Goal: Task Accomplishment & Management: Manage account settings

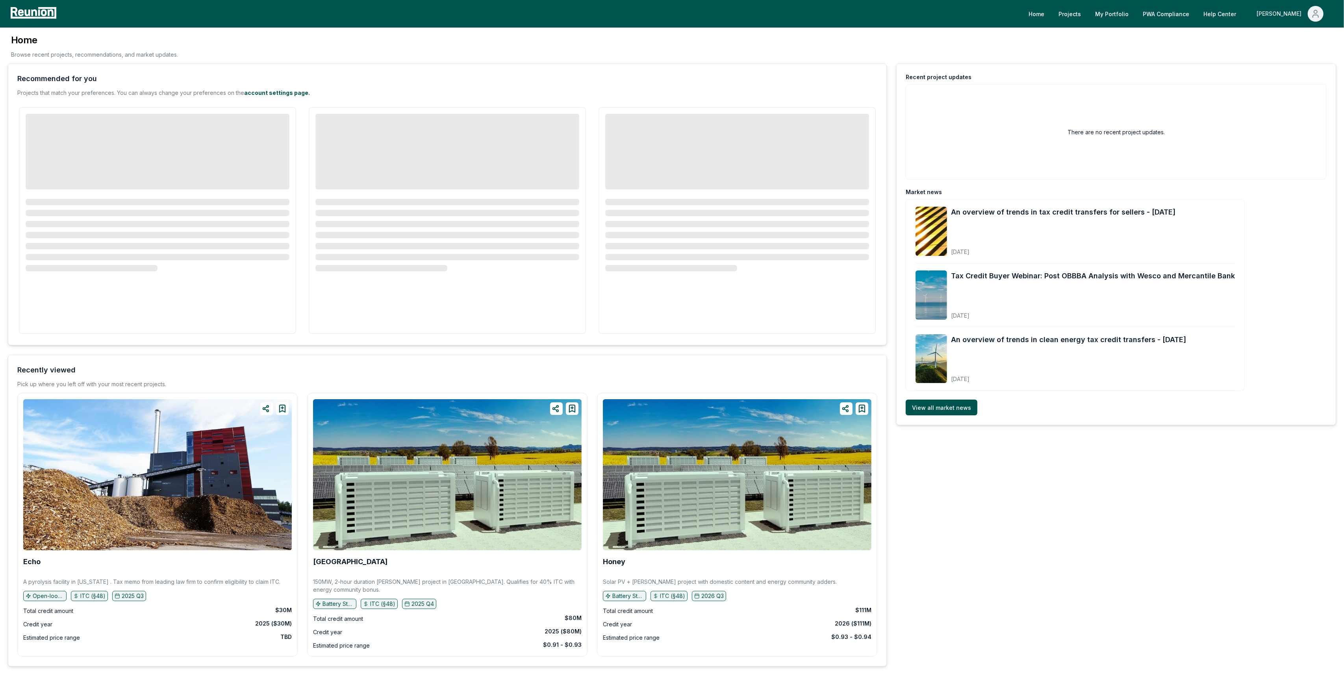
click at [1301, 14] on div "[PERSON_NAME]" at bounding box center [1280, 14] width 48 height 16
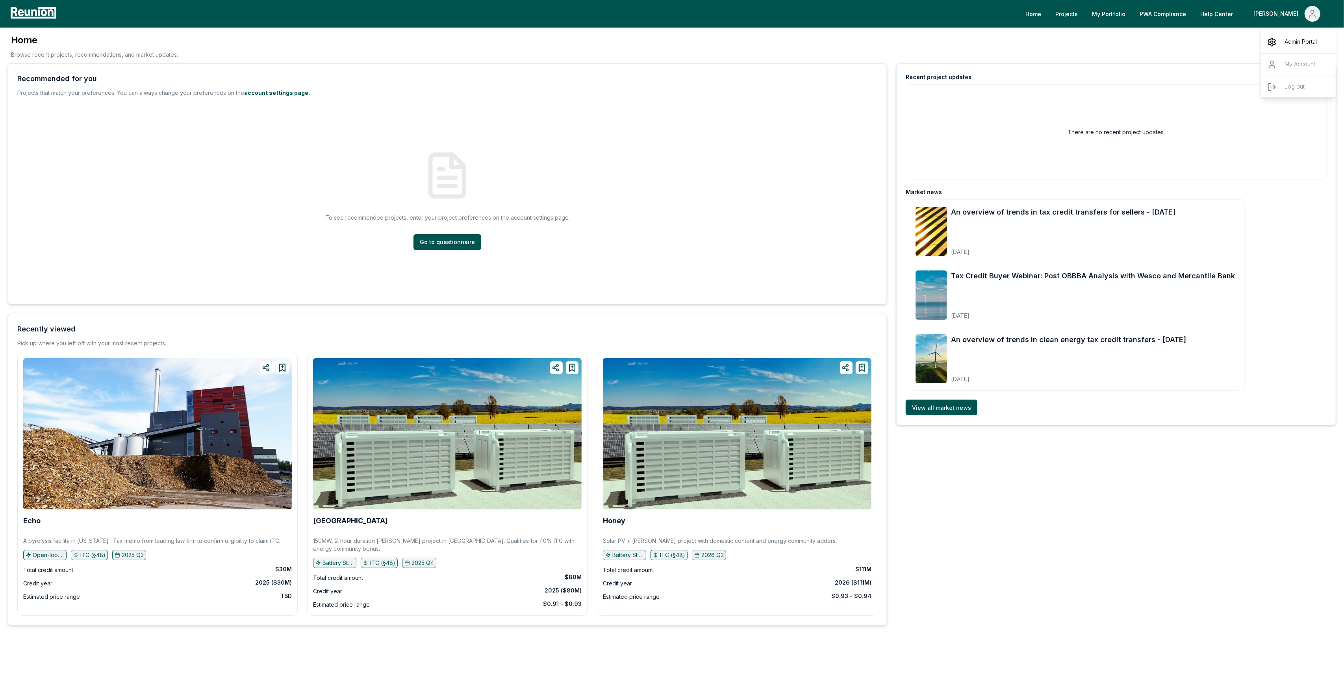
click at [1288, 35] on div "Admin Portal" at bounding box center [1299, 42] width 76 height 22
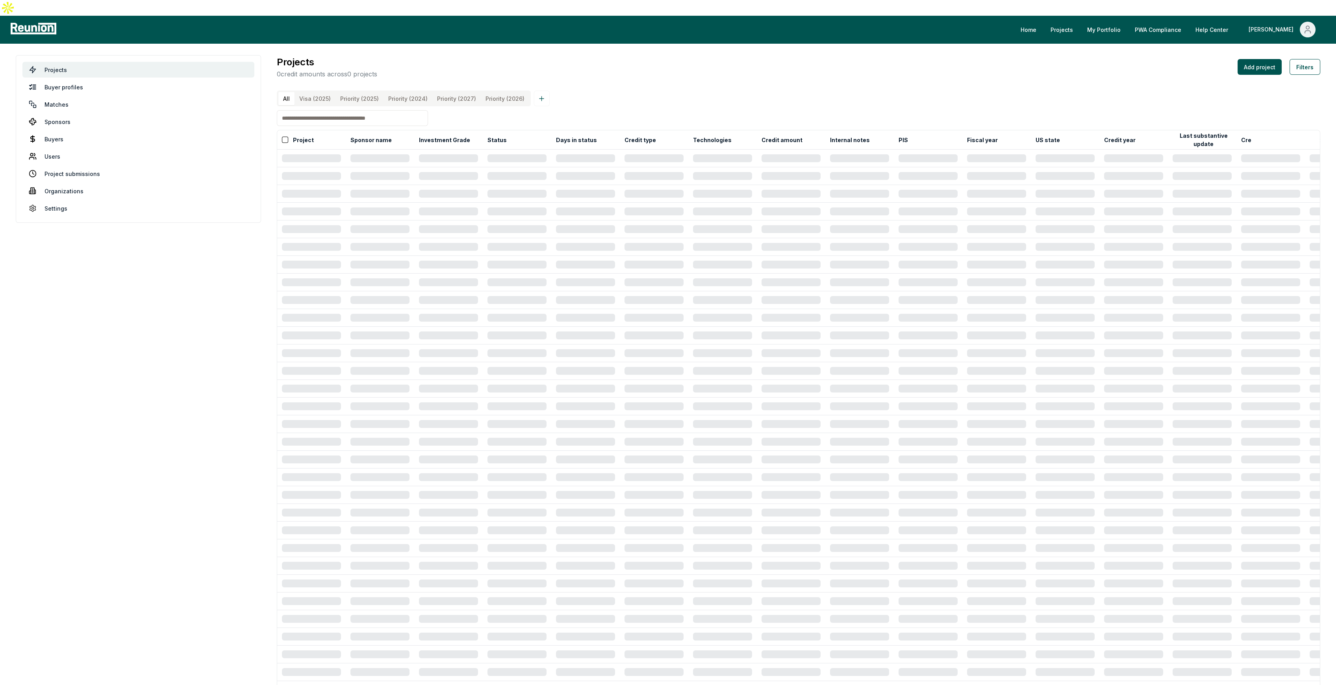
click at [336, 113] on input at bounding box center [352, 118] width 151 height 16
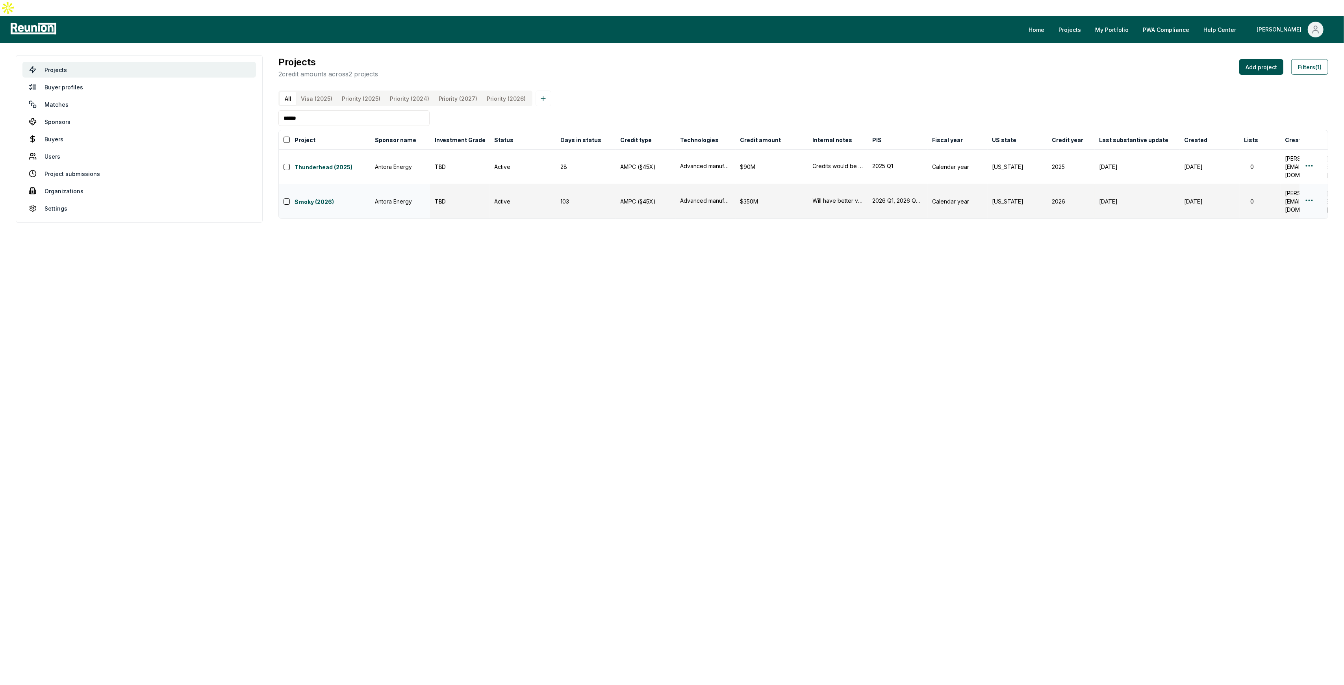
type input "******"
click at [1312, 173] on html "Please visit us on your desktop We're working on making our marketplace mobile-…" at bounding box center [672, 342] width 1344 height 685
click at [1310, 202] on div "Edit" at bounding box center [1299, 204] width 75 height 13
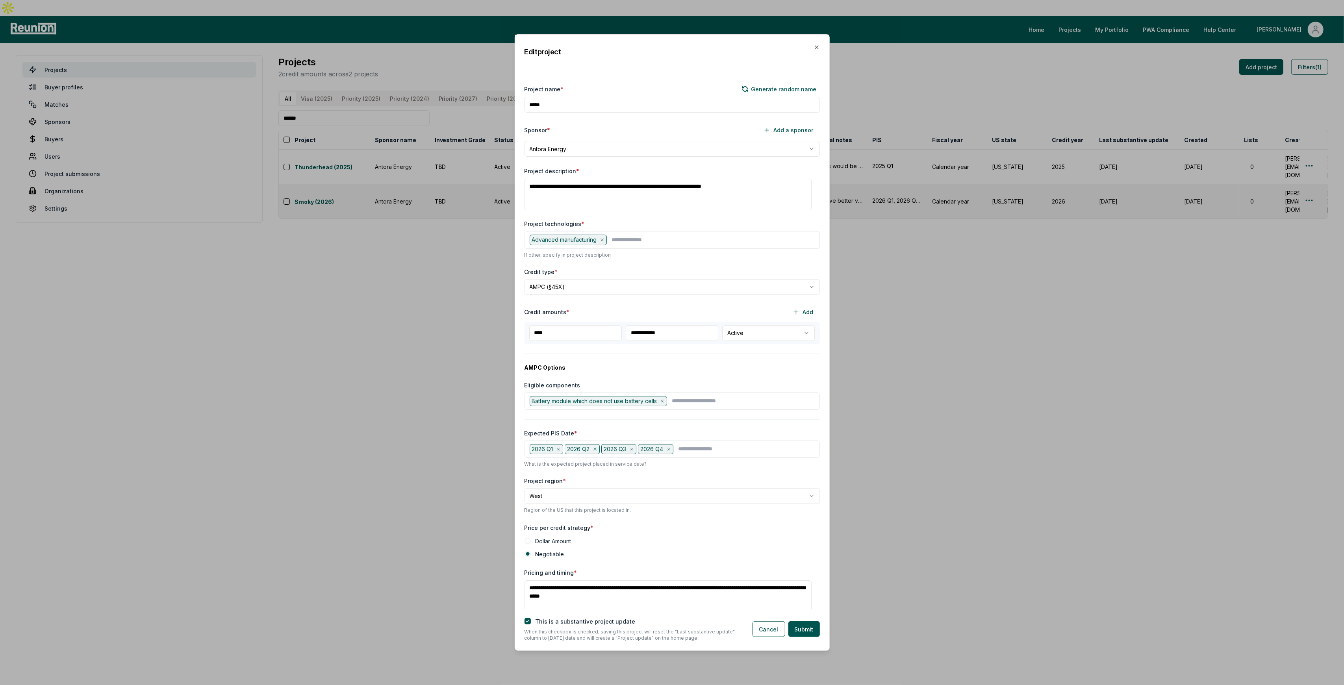
click at [813, 49] on div "Edit project" at bounding box center [672, 52] width 314 height 34
click at [816, 48] on icon "button" at bounding box center [816, 47] width 3 height 3
